Goal: Task Accomplishment & Management: Use online tool/utility

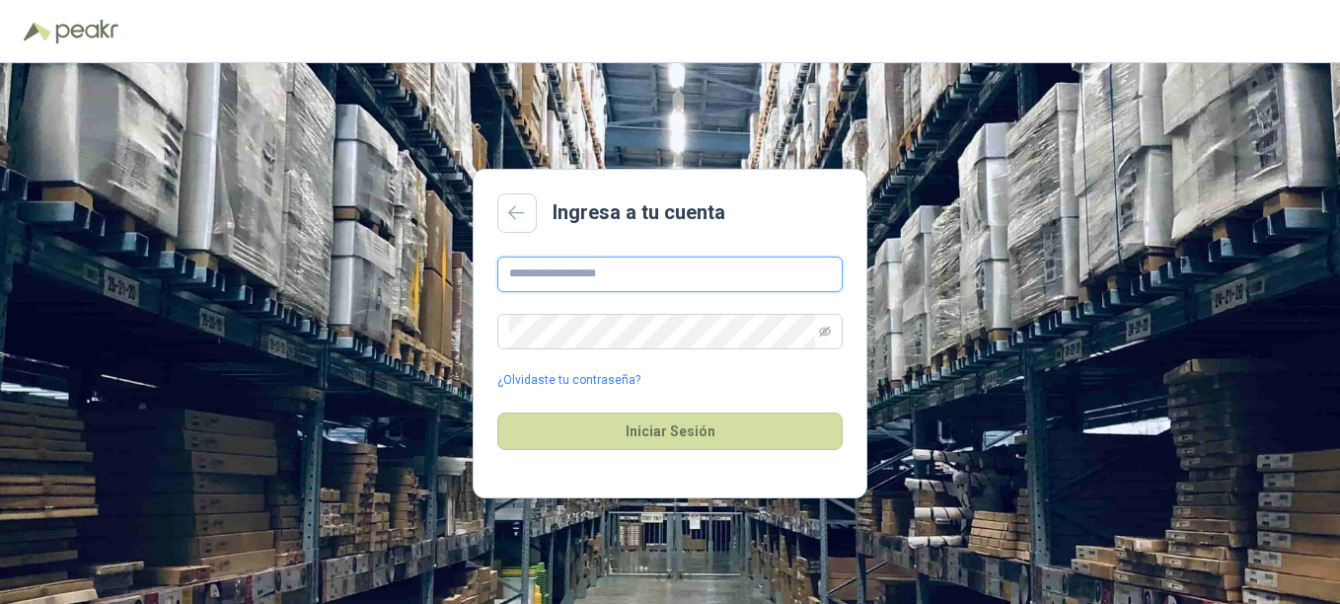
click at [685, 274] on input "text" at bounding box center [669, 275] width 345 height 36
type input "**********"
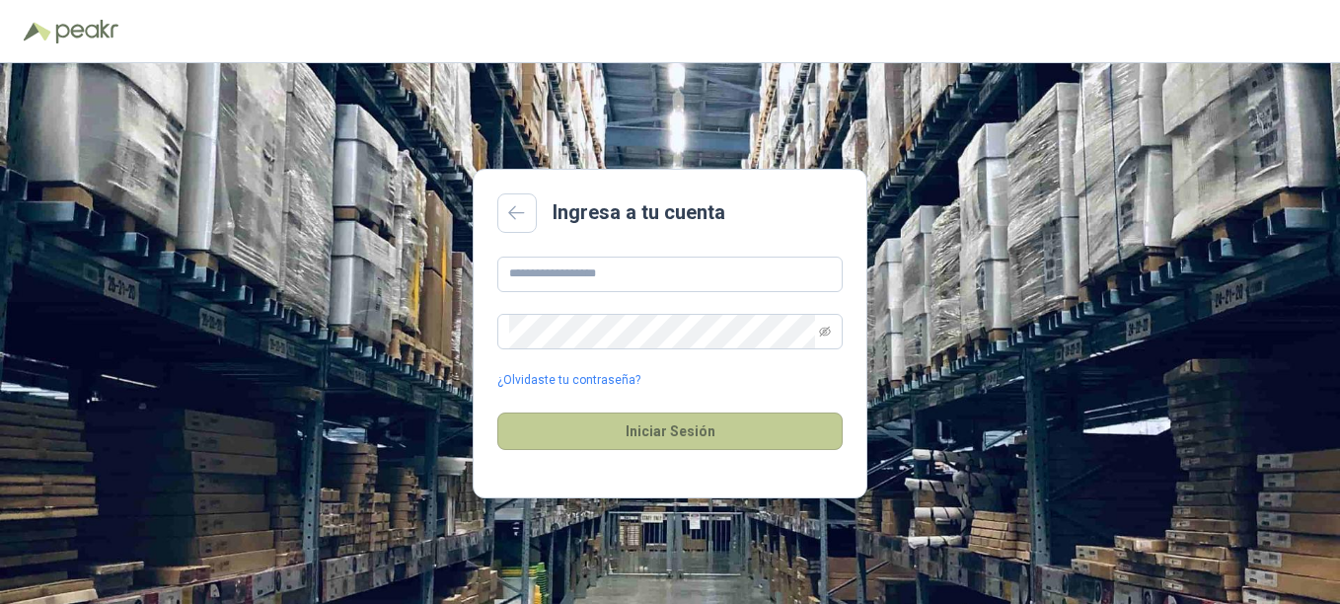
click at [657, 428] on button "Iniciar Sesión" at bounding box center [669, 432] width 345 height 38
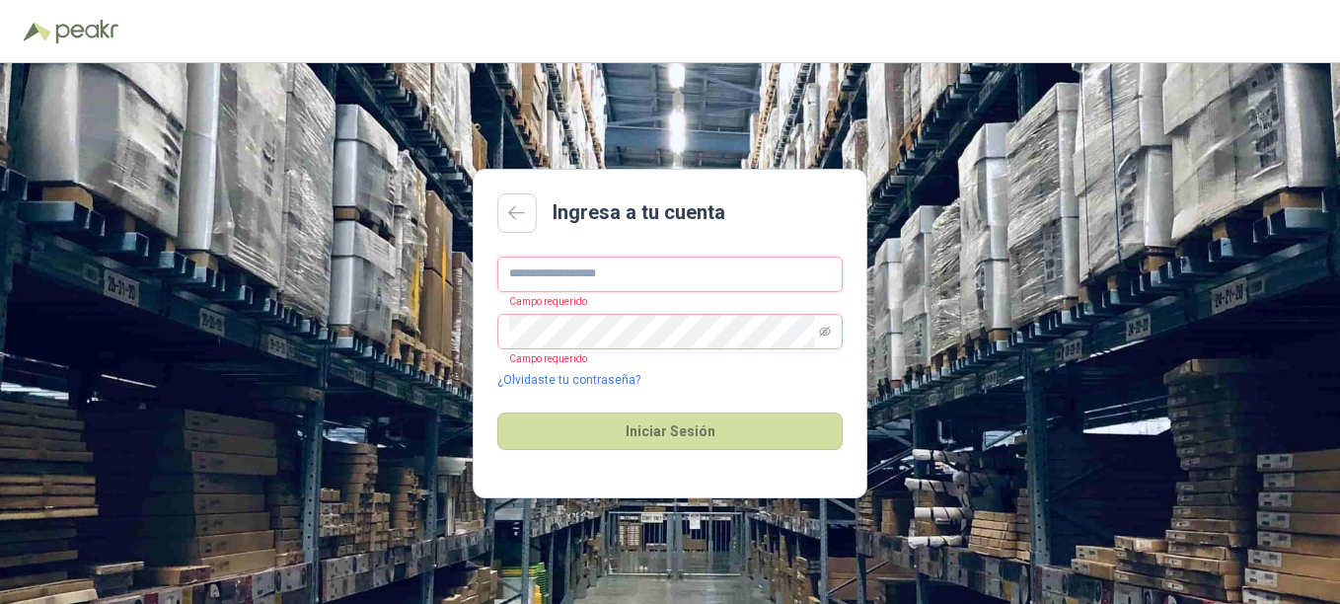
click at [548, 272] on input "text" at bounding box center [669, 275] width 345 height 36
type input "**********"
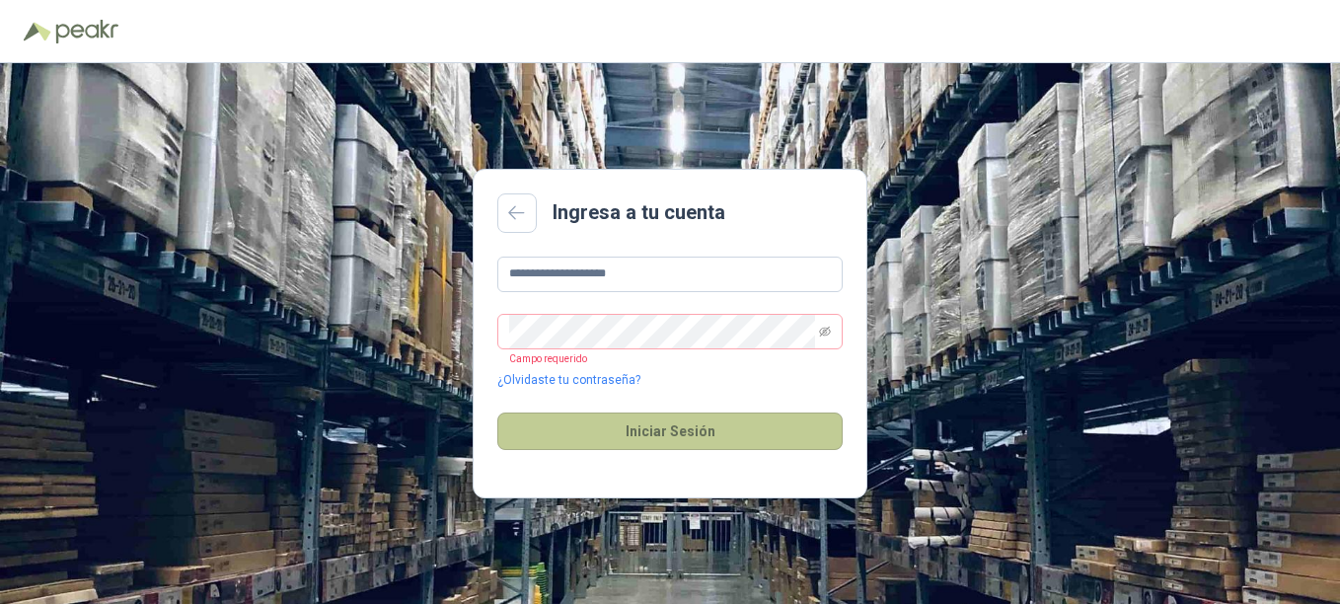
click at [645, 424] on button "Iniciar Sesión" at bounding box center [669, 432] width 345 height 38
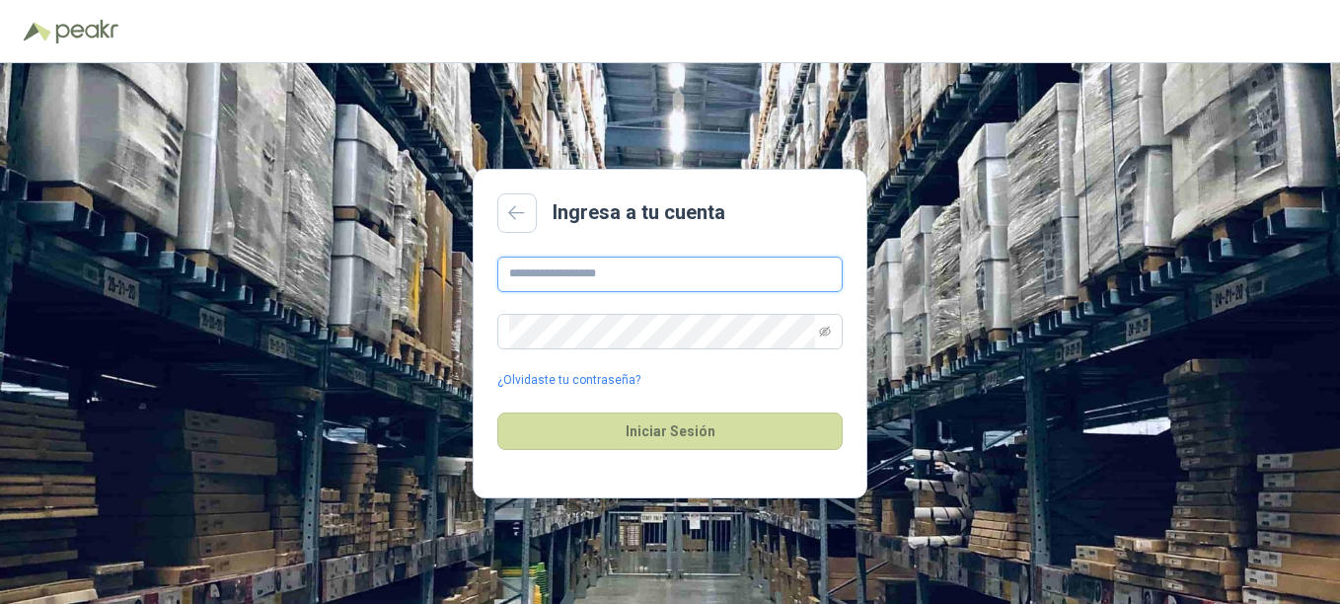
click at [619, 276] on input "text" at bounding box center [669, 275] width 345 height 36
type input "**********"
click at [821, 333] on icon "eye-invisible" at bounding box center [825, 331] width 12 height 10
click at [571, 378] on link "¿Olvidaste tu contraseña?" at bounding box center [568, 380] width 143 height 19
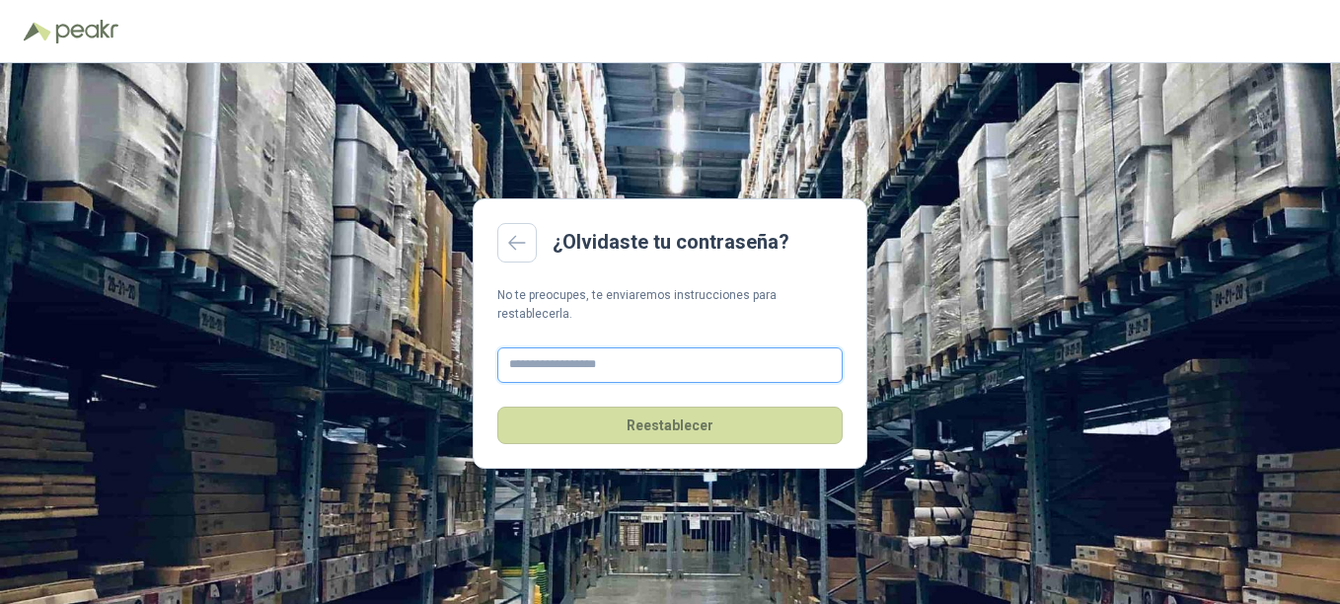
click at [598, 358] on input "text" at bounding box center [669, 365] width 345 height 36
type input "**********"
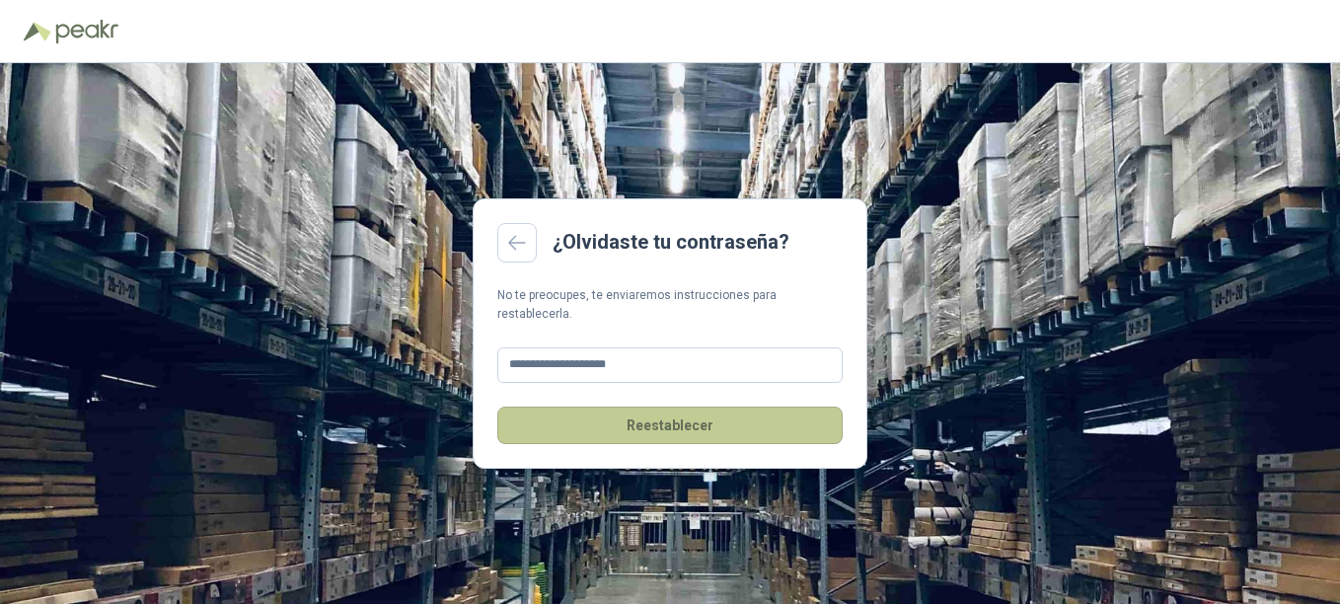
click at [662, 413] on button "Reestablecer" at bounding box center [669, 426] width 345 height 38
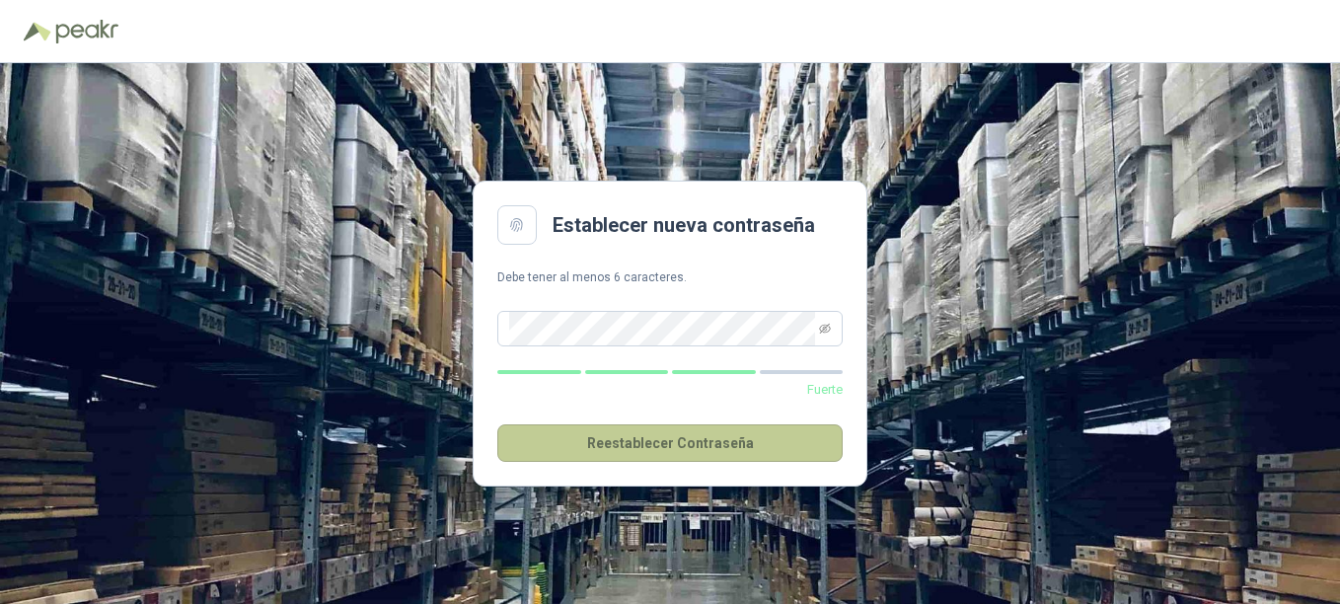
click at [659, 441] on button "Reestablecer Contraseña" at bounding box center [669, 443] width 345 height 38
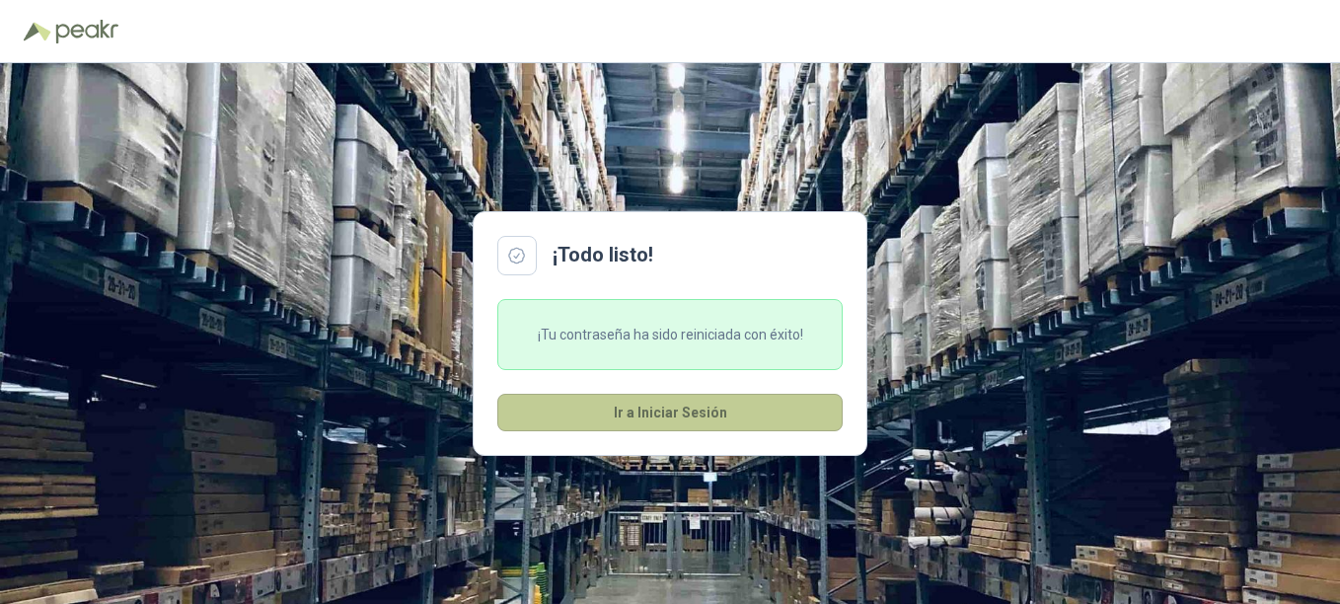
click at [652, 414] on button "Ir a Iniciar Sesión" at bounding box center [669, 413] width 345 height 38
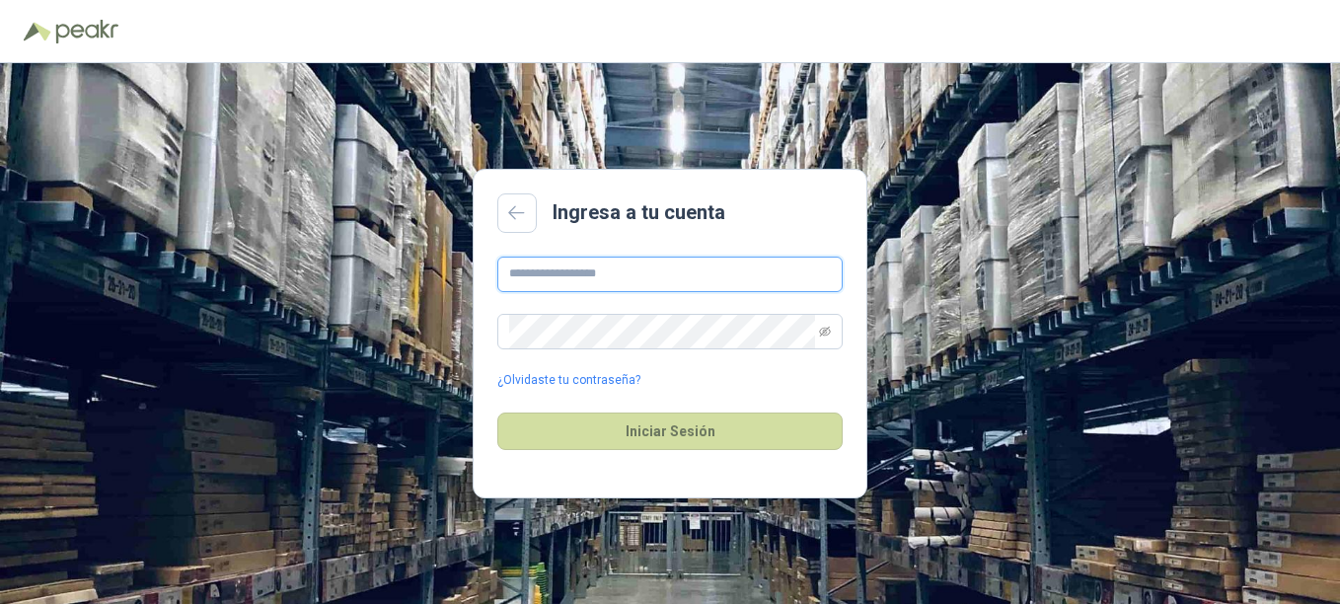
click at [578, 276] on input "text" at bounding box center [669, 275] width 345 height 36
type input "**********"
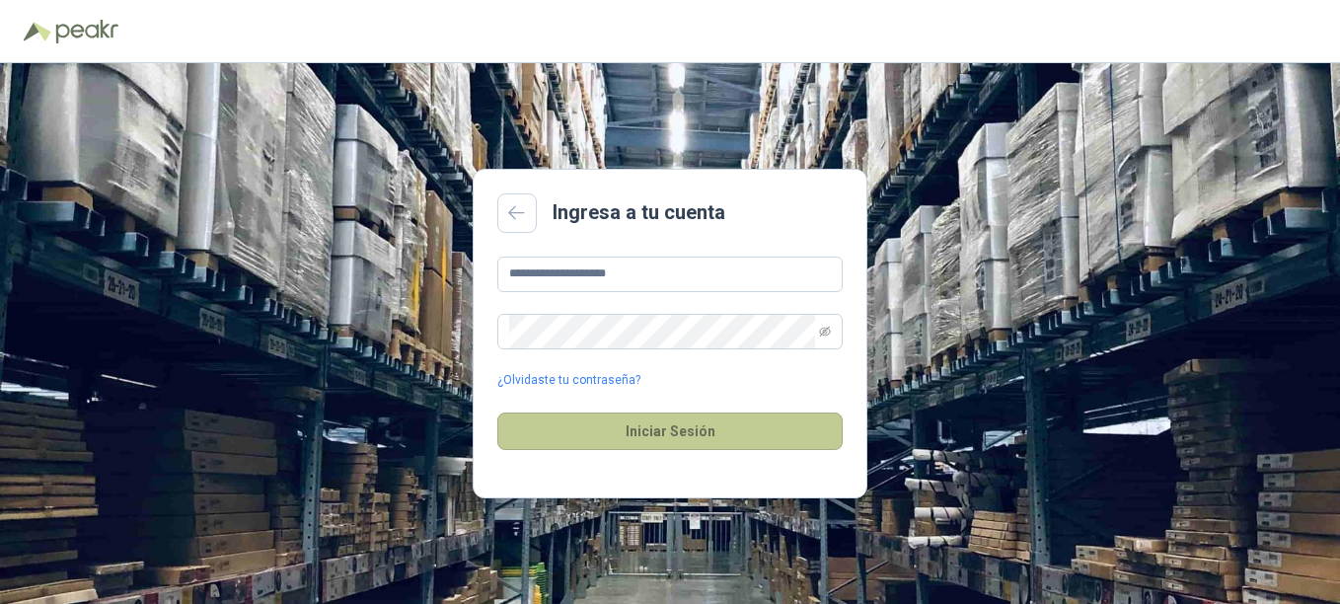
click at [671, 428] on button "Iniciar Sesión" at bounding box center [669, 432] width 345 height 38
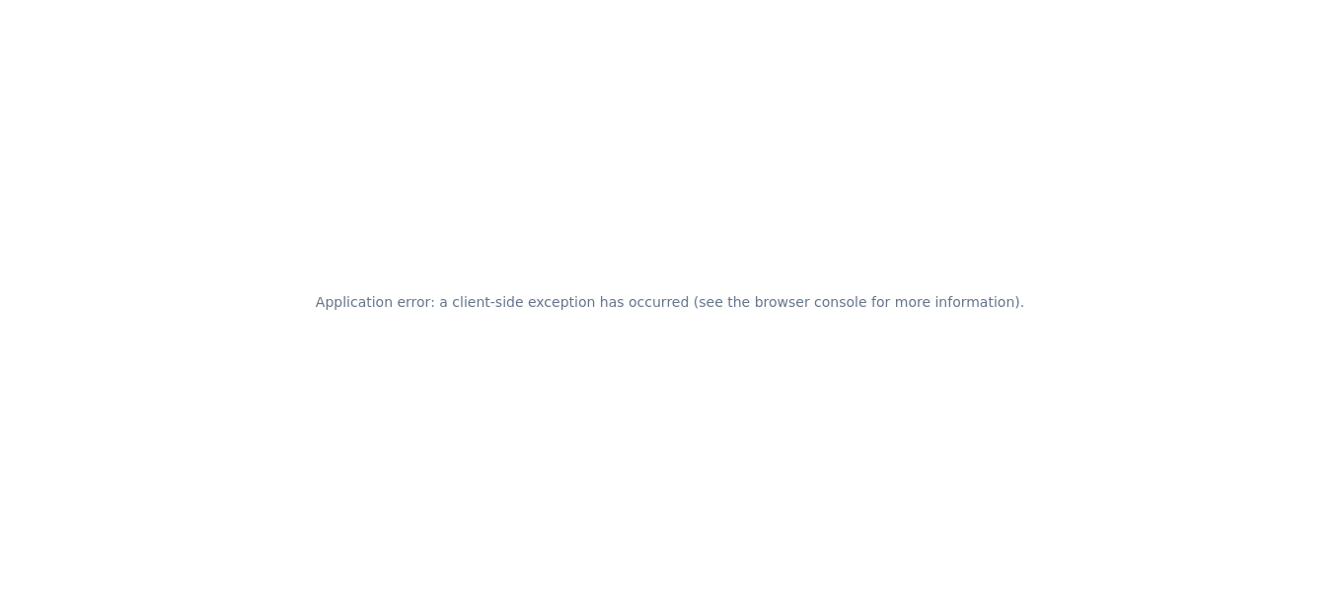
click at [799, 245] on div "Application error: a client-side exception has occurred (see the browser consol…" at bounding box center [670, 302] width 1340 height 604
drag, startPoint x: 346, startPoint y: 145, endPoint x: 611, endPoint y: 69, distance: 275.2
click at [611, 69] on div "Application error: a client-side exception has occurred (see the browser consol…" at bounding box center [670, 302] width 1340 height 604
click at [712, 307] on h2 "Application error: a client-side exception has occurred (see the browser consol…" at bounding box center [670, 302] width 709 height 28
drag, startPoint x: 100, startPoint y: 185, endPoint x: 51, endPoint y: 57, distance: 136.2
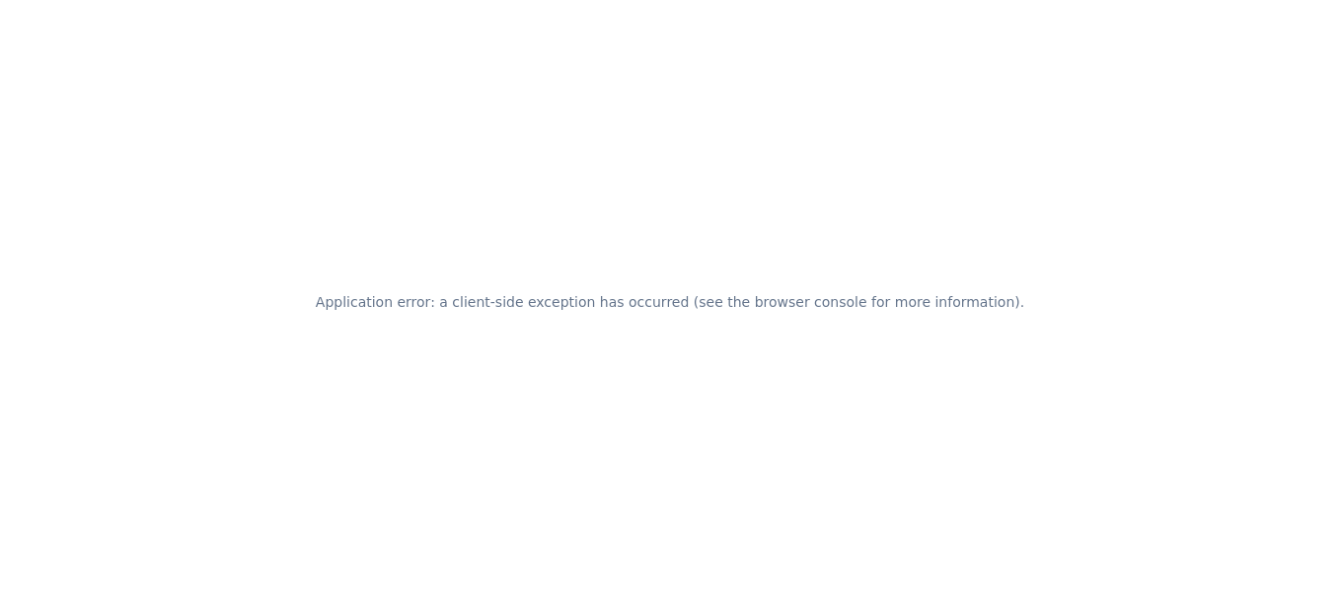
click at [101, 180] on div "Application error: a client-side exception has occurred (see the browser consol…" at bounding box center [670, 302] width 1340 height 604
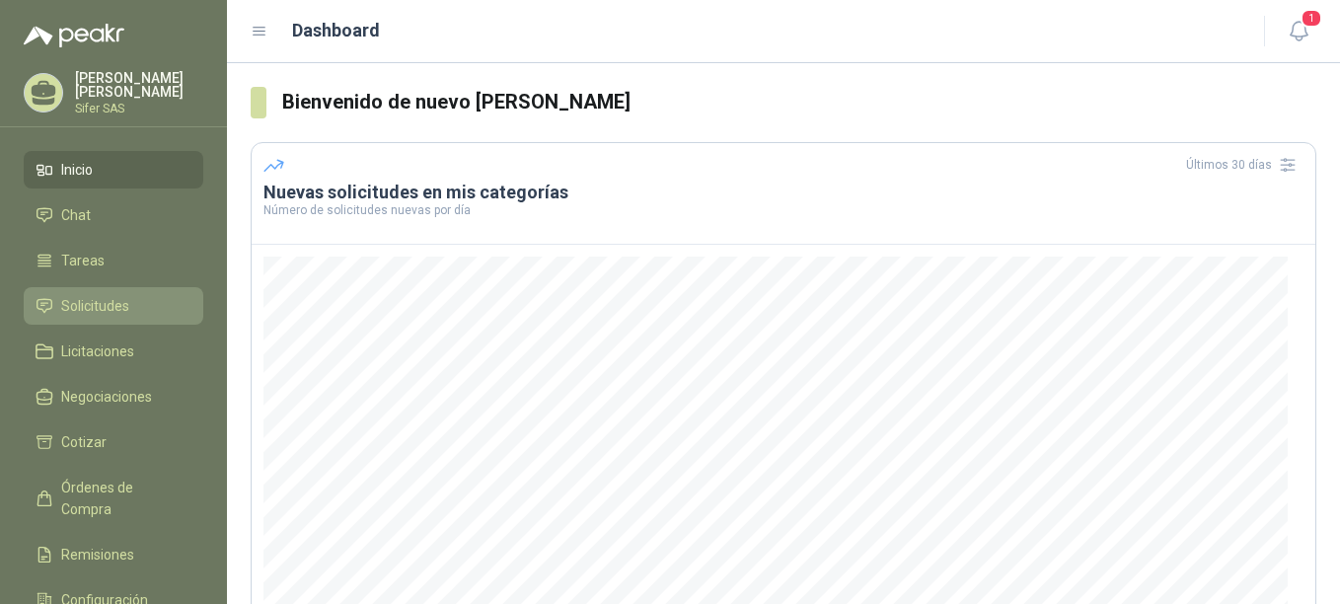
click at [120, 302] on span "Solicitudes" at bounding box center [95, 306] width 68 height 22
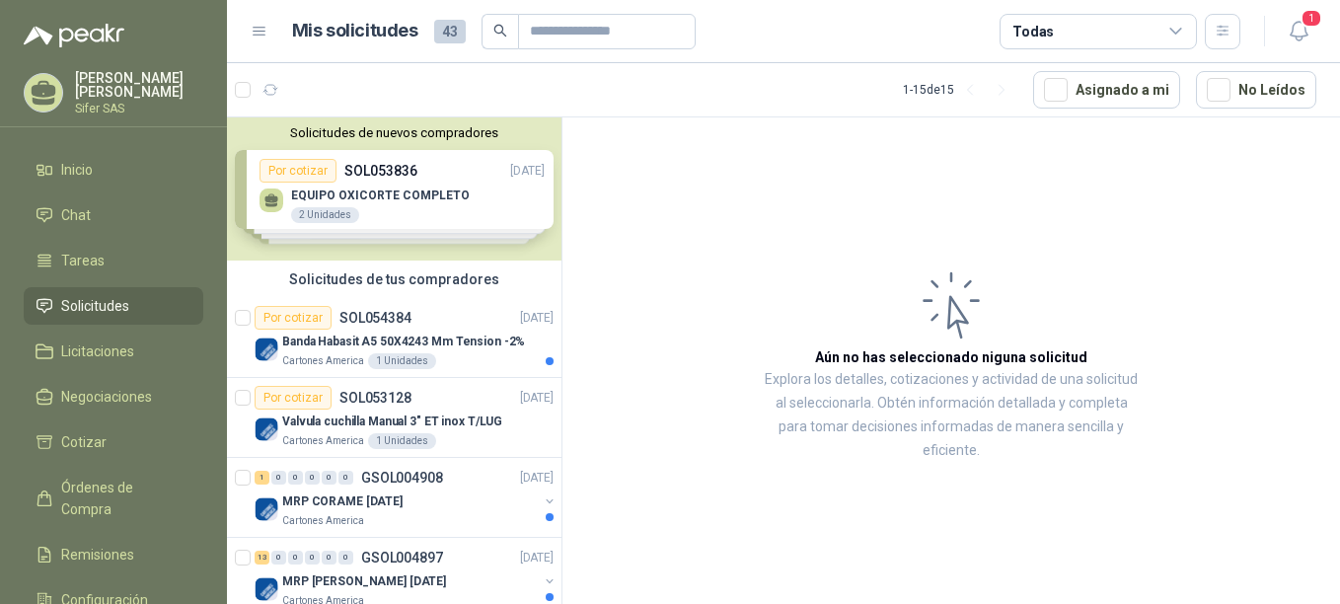
click at [345, 238] on div "Solicitudes de nuevos compradores Por cotizar SOL053836 [DATE] EQUIPO OXICORTE …" at bounding box center [394, 188] width 335 height 143
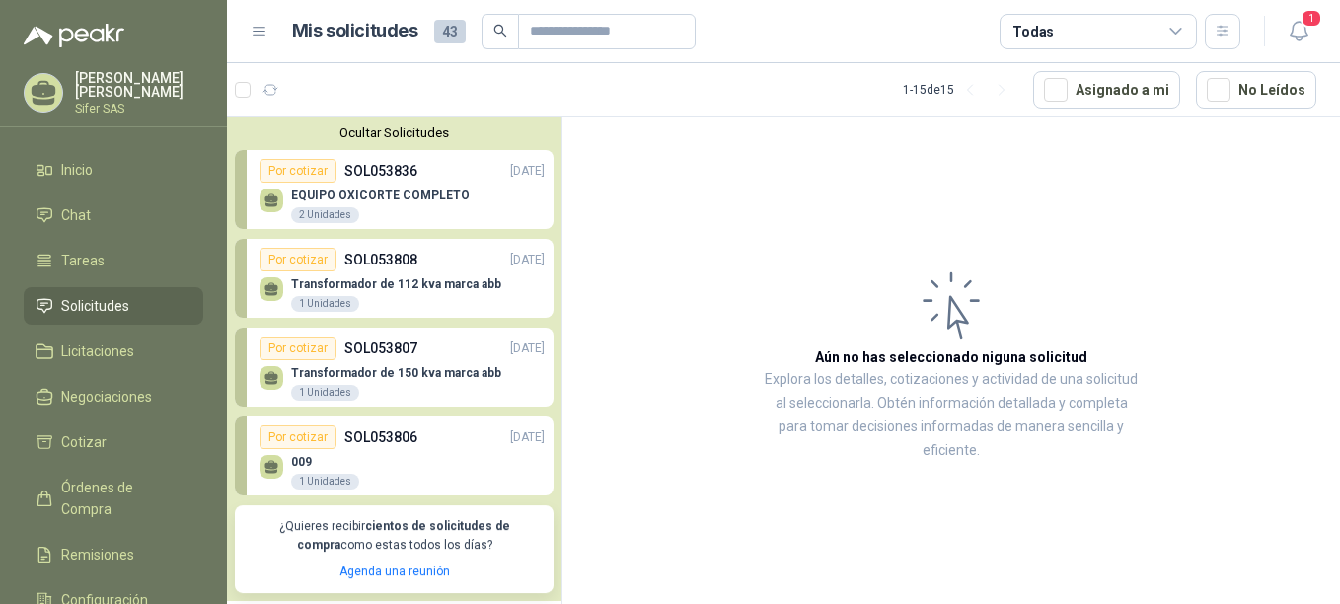
click at [694, 211] on article "Aún no has seleccionado niguna solicitud Explora los detalles, cotizaciones y a…" at bounding box center [952, 363] width 778 height 493
click at [113, 298] on span "Solicitudes" at bounding box center [95, 306] width 68 height 22
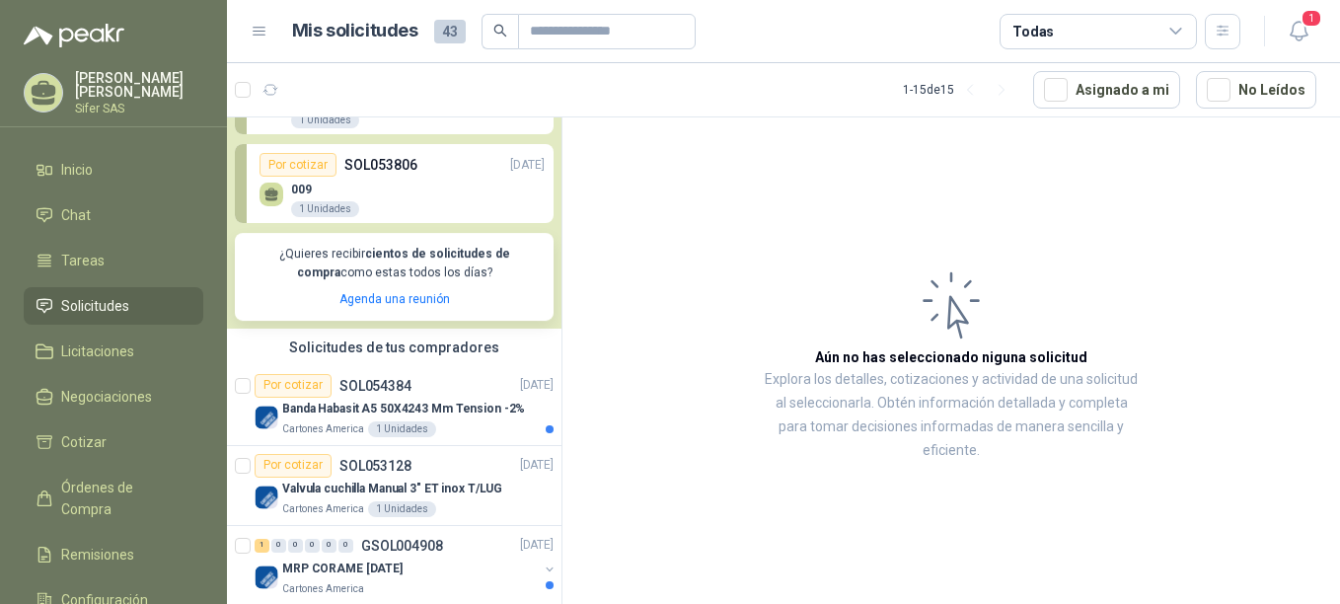
scroll to position [395, 0]
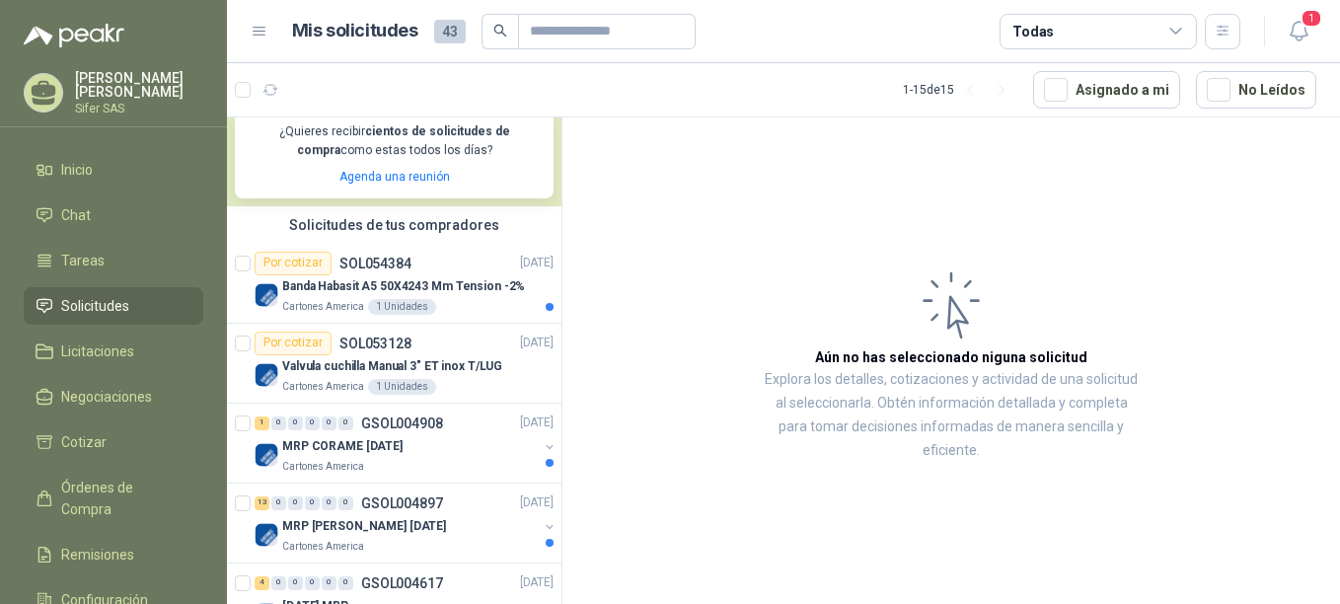
click at [112, 297] on span "Solicitudes" at bounding box center [95, 306] width 68 height 22
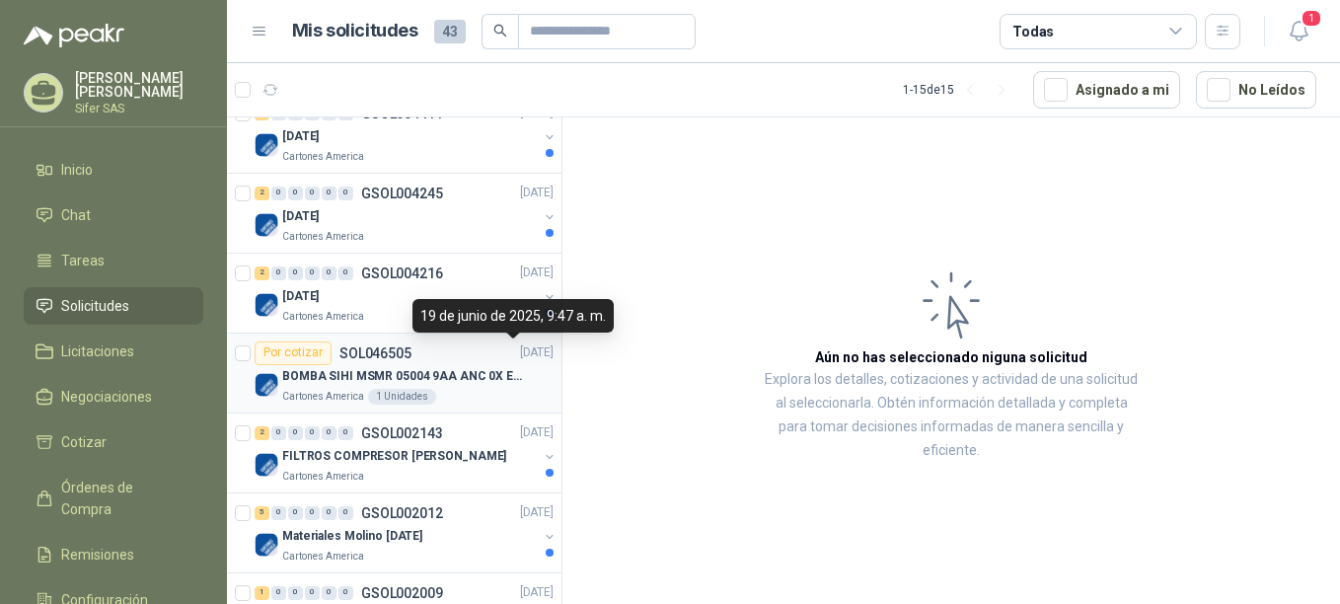
scroll to position [1255, 0]
